Goal: Task Accomplishment & Management: Use online tool/utility

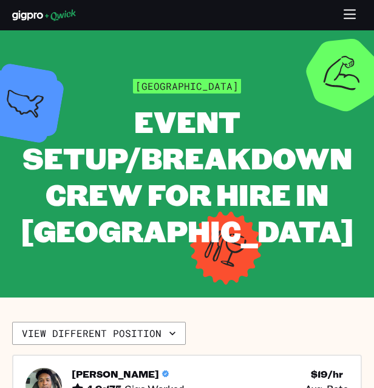
click at [353, 12] on icon "button" at bounding box center [350, 15] width 14 height 14
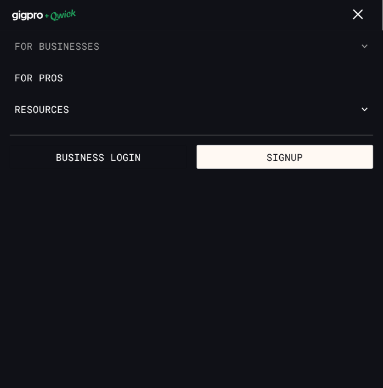
click at [69, 50] on button "For Businesses" at bounding box center [191, 46] width 383 height 32
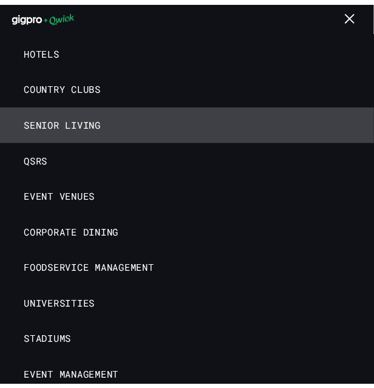
scroll to position [121, 0]
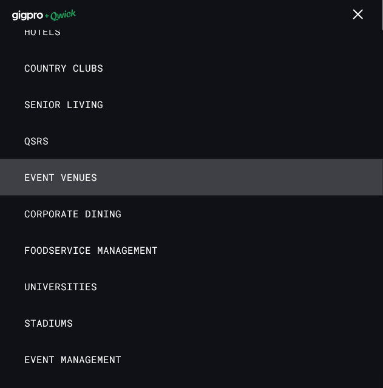
click at [118, 172] on link "Event Venues" at bounding box center [191, 177] width 383 height 36
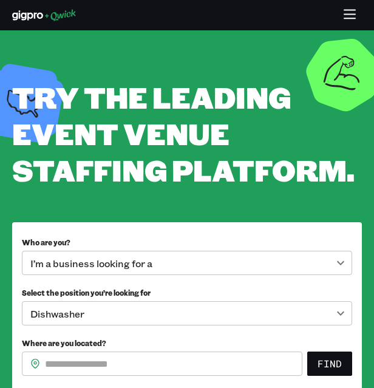
scroll to position [121, 0]
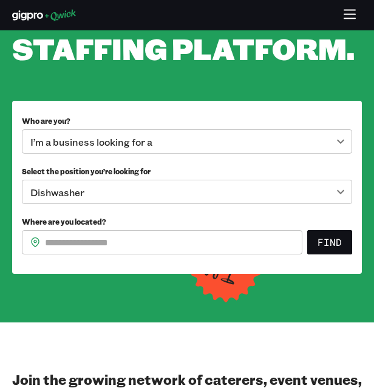
click at [151, 138] on body "**********" at bounding box center [187, 73] width 374 height 388
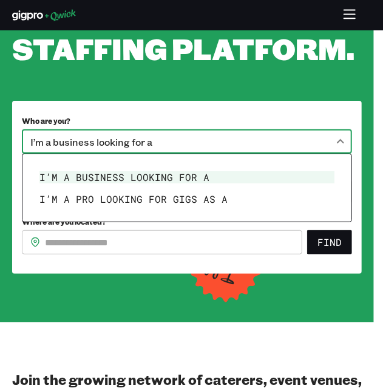
click at [148, 145] on div at bounding box center [191, 194] width 383 height 388
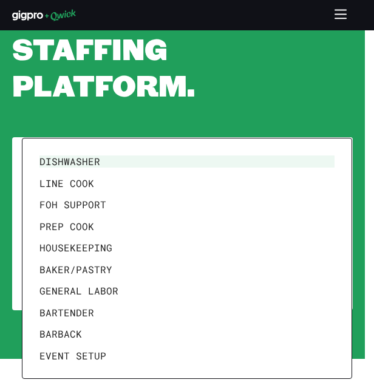
click at [131, 187] on body "**********" at bounding box center [187, 73] width 374 height 388
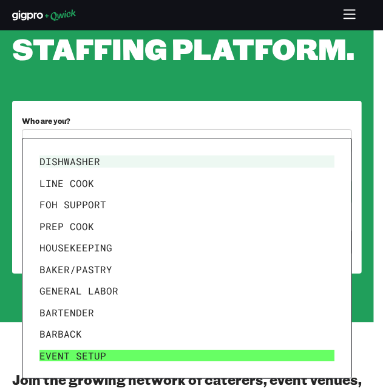
click at [101, 359] on li "Event Setup" at bounding box center [187, 356] width 305 height 22
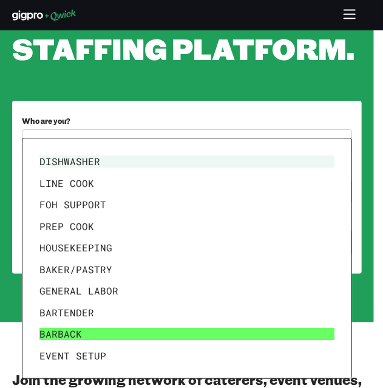
type input "**********"
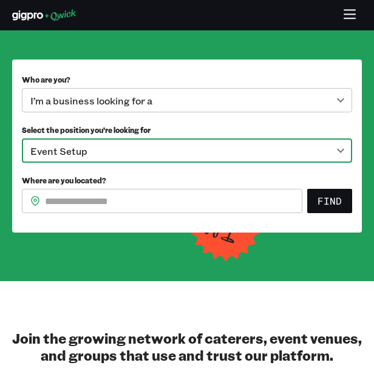
scroll to position [182, 0]
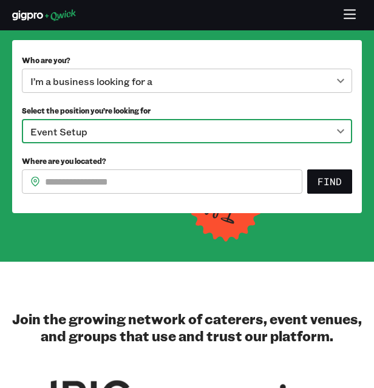
click at [145, 183] on input "Where are you located?" at bounding box center [173, 181] width 257 height 24
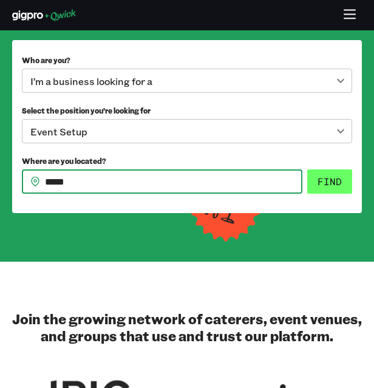
type input "*****"
click at [322, 189] on button "Find" at bounding box center [329, 181] width 45 height 24
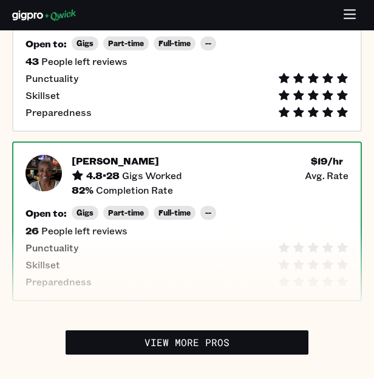
scroll to position [546, 0]
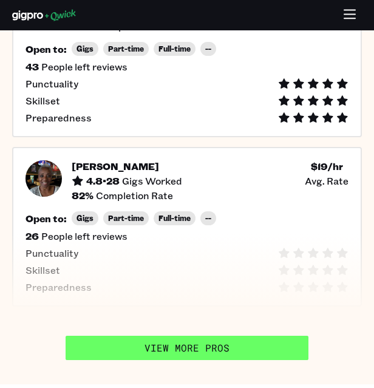
click at [180, 353] on link "View More Pros" at bounding box center [187, 348] width 243 height 24
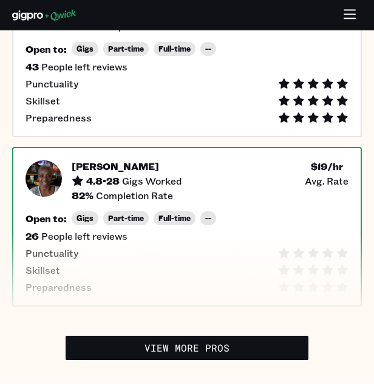
click at [298, 237] on div "26 People left reviews" at bounding box center [186, 236] width 323 height 12
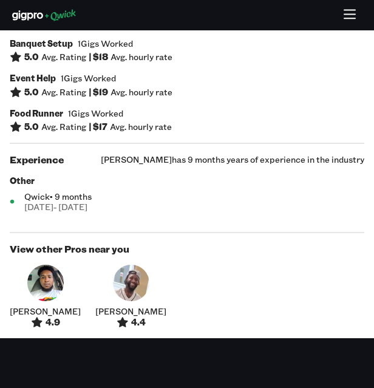
scroll to position [971, 0]
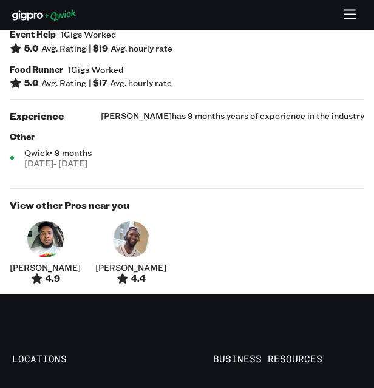
click at [113, 221] on img at bounding box center [131, 239] width 36 height 36
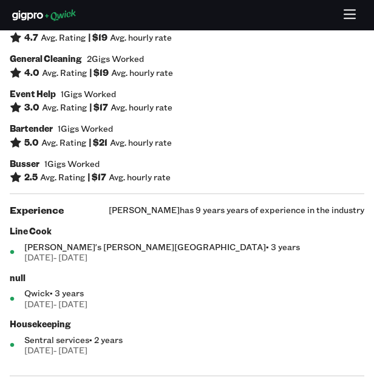
scroll to position [1336, 0]
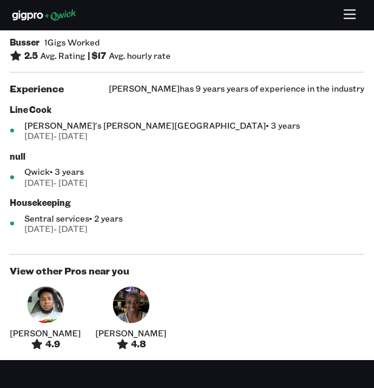
click at [27, 287] on img at bounding box center [45, 305] width 36 height 36
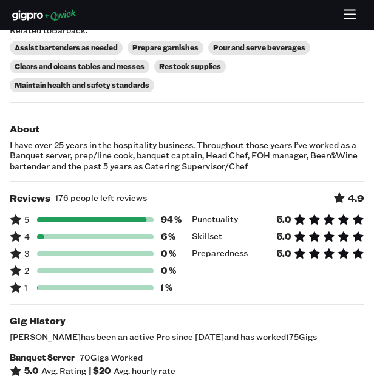
scroll to position [971, 0]
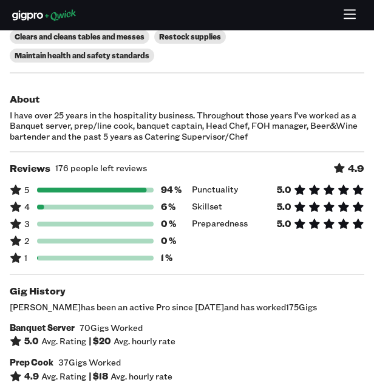
click at [35, 252] on div "1 1 %" at bounding box center [96, 258] width 172 height 12
click at [12, 253] on icon at bounding box center [15, 258] width 10 height 10
click at [168, 253] on h6 "1 %" at bounding box center [171, 258] width 21 height 11
click at [25, 19] on icon at bounding box center [27, 15] width 31 height 10
